Goal: Information Seeking & Learning: Find specific fact

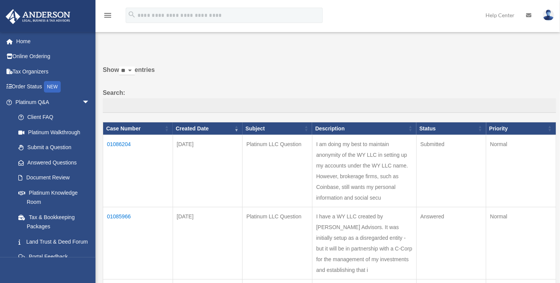
scroll to position [3, 0]
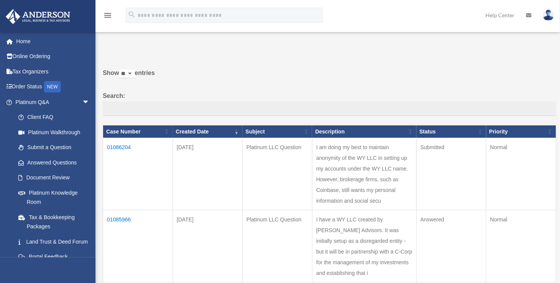
click at [126, 145] on td "01086204" at bounding box center [138, 174] width 70 height 72
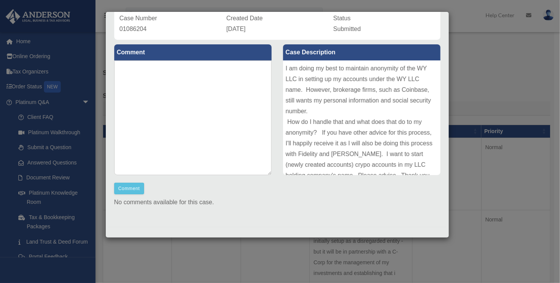
scroll to position [65, 0]
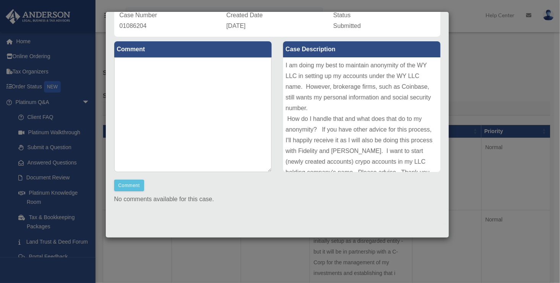
click at [498, 96] on div "Case Detail × Platinum LLC Question Case Number 01086204 Created Date August 22…" at bounding box center [280, 141] width 560 height 283
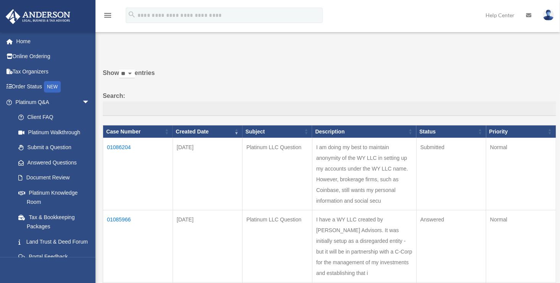
scroll to position [0, 0]
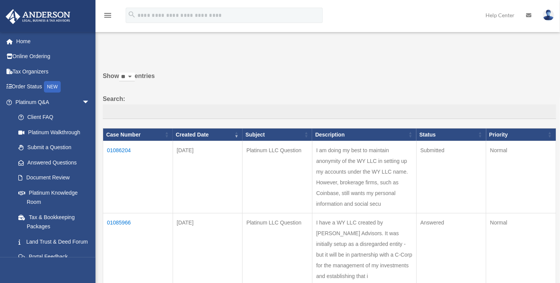
click at [2, 4] on link at bounding box center [48, 16] width 96 height 32
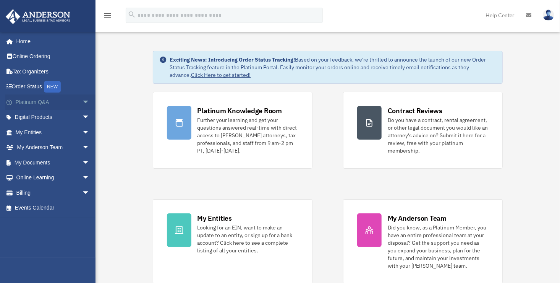
click at [36, 102] on link "Platinum Q&A arrow_drop_down" at bounding box center [53, 101] width 96 height 15
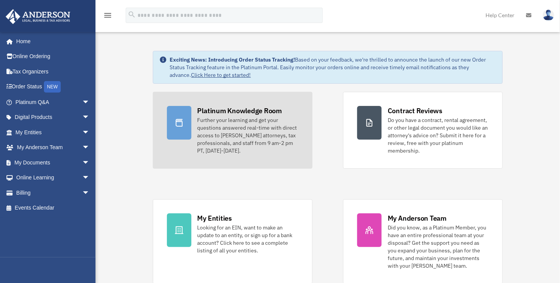
click at [239, 151] on div "Further your learning and get your questions answered real-time with direct acc…" at bounding box center [248, 135] width 101 height 38
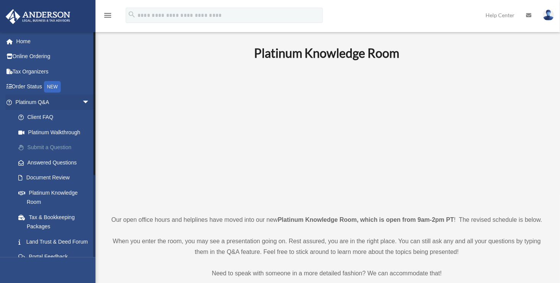
click at [67, 147] on link "Submit a Question" at bounding box center [56, 147] width 91 height 15
click at [49, 118] on link "Client FAQ" at bounding box center [56, 117] width 91 height 15
click at [67, 148] on link "Submit a Question" at bounding box center [56, 147] width 91 height 15
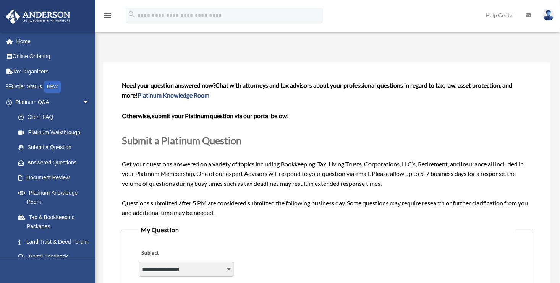
click at [286, 231] on legend "My Question" at bounding box center [327, 229] width 378 height 11
click at [82, 102] on span "arrow_drop_down" at bounding box center [89, 102] width 15 height 16
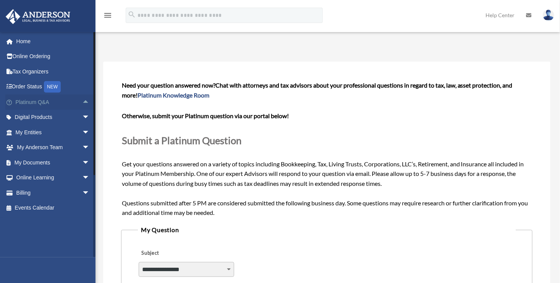
click at [42, 105] on link "Platinum Q&A arrow_drop_up" at bounding box center [53, 101] width 96 height 15
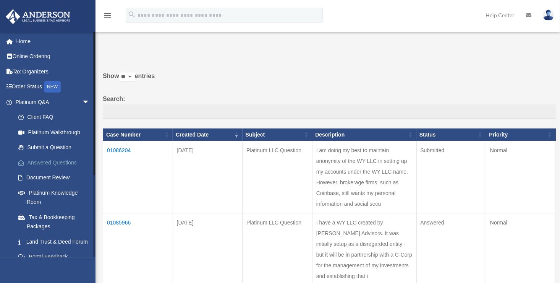
click at [76, 164] on link "Answered Questions" at bounding box center [56, 162] width 91 height 15
click at [118, 156] on td "01086204" at bounding box center [138, 177] width 70 height 72
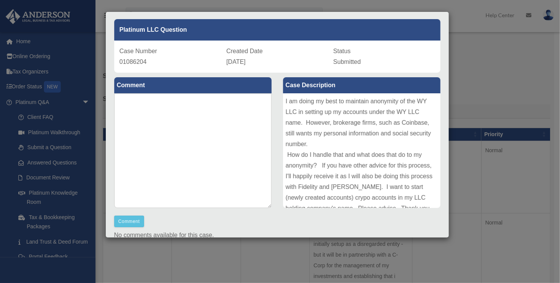
scroll to position [31, 0]
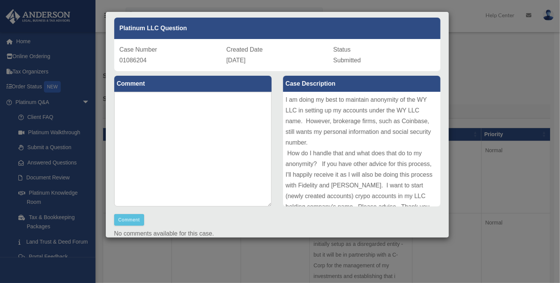
click at [442, 234] on div "Case Detail × Platinum LLC Question Case Number 01086204 Created Date August 22…" at bounding box center [277, 124] width 344 height 226
click at [440, 234] on div "No comments available for this case." at bounding box center [278, 238] width 338 height 21
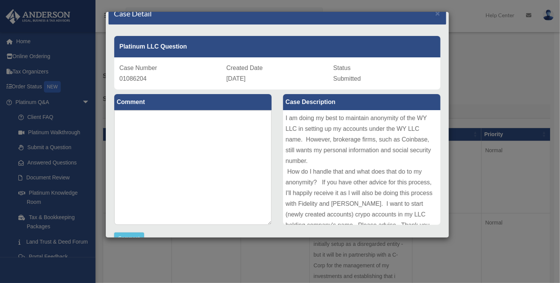
scroll to position [0, 0]
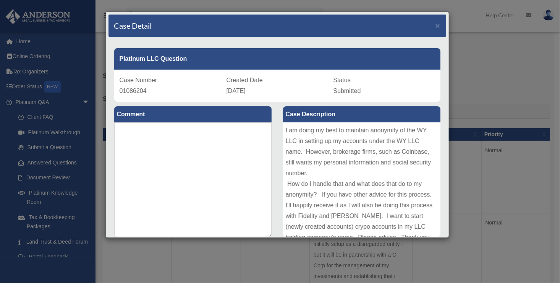
click at [499, 89] on div "Case Detail × Platinum LLC Question Case Number 01086204 Created Date August 22…" at bounding box center [280, 141] width 560 height 283
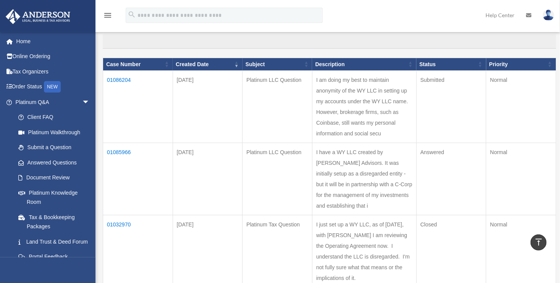
scroll to position [70, 0]
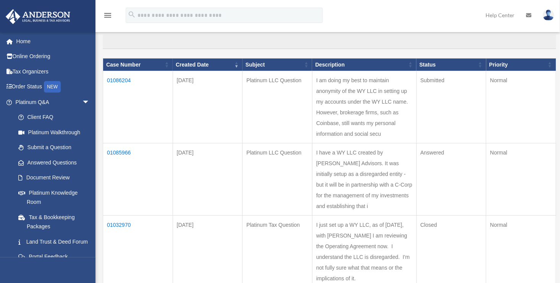
click at [119, 167] on td "01085966" at bounding box center [138, 179] width 70 height 72
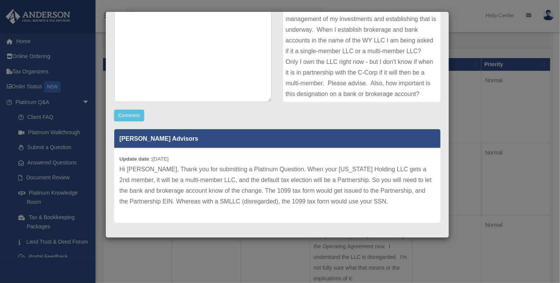
scroll to position [143, 0]
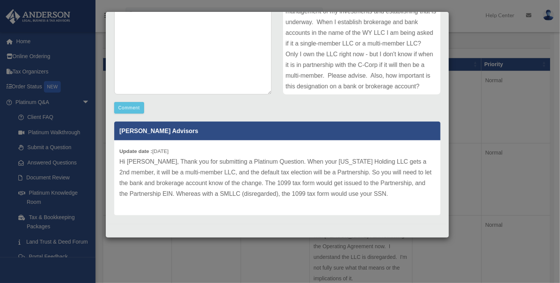
click at [469, 36] on div "Case Detail × Platinum LLC Question Case Number 01085966 Created Date August 22…" at bounding box center [280, 141] width 560 height 283
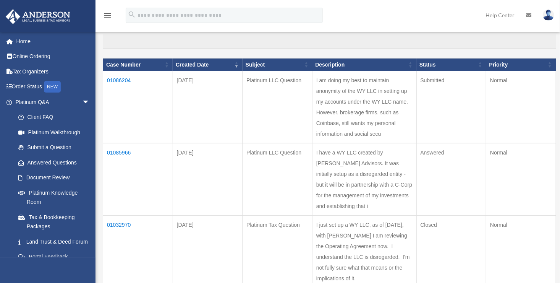
click at [124, 83] on td "01086204" at bounding box center [138, 107] width 70 height 72
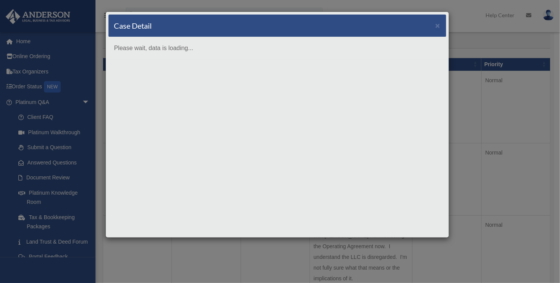
scroll to position [0, 0]
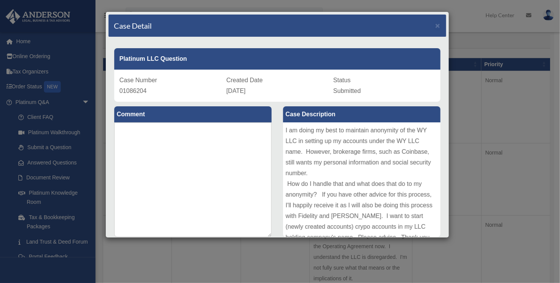
click at [473, 18] on div "Case Detail × Platinum LLC Question Case Number 01086204 Created Date August 22…" at bounding box center [280, 141] width 560 height 283
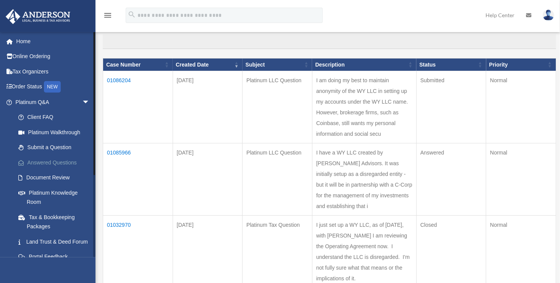
click at [70, 161] on link "Answered Questions" at bounding box center [56, 162] width 91 height 15
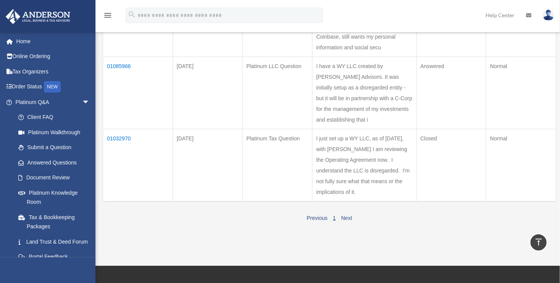
scroll to position [164, 0]
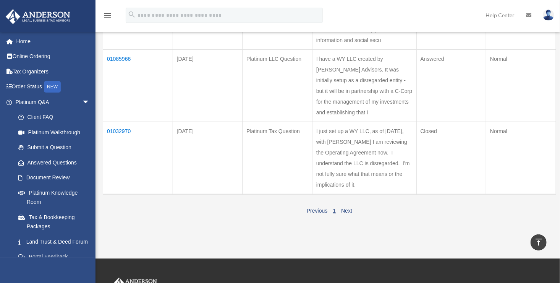
click at [120, 150] on td "01032970" at bounding box center [138, 158] width 70 height 73
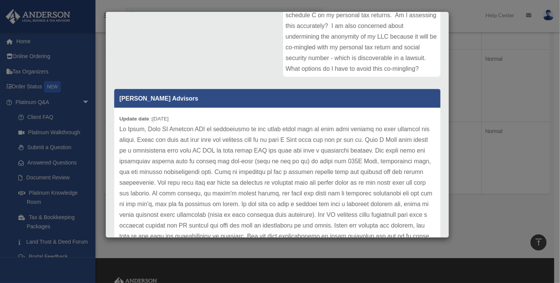
scroll to position [0, 0]
